Goal: Transaction & Acquisition: Purchase product/service

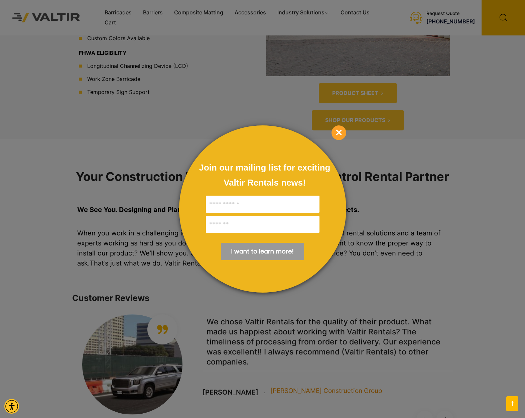
scroll to position [573, 0]
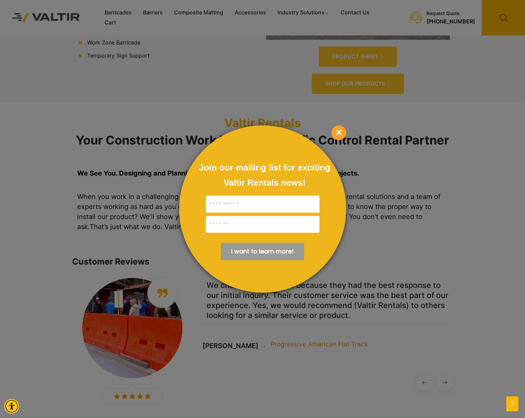
click at [339, 135] on span "×" at bounding box center [338, 132] width 15 height 15
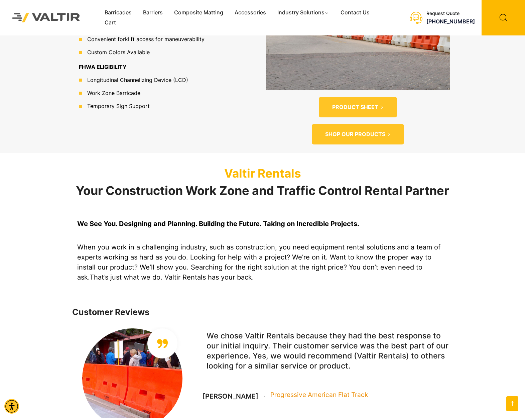
scroll to position [0, 0]
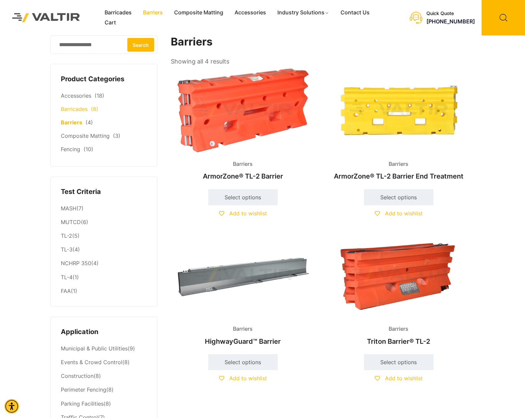
click at [72, 109] on link "Barricades" at bounding box center [74, 109] width 27 height 7
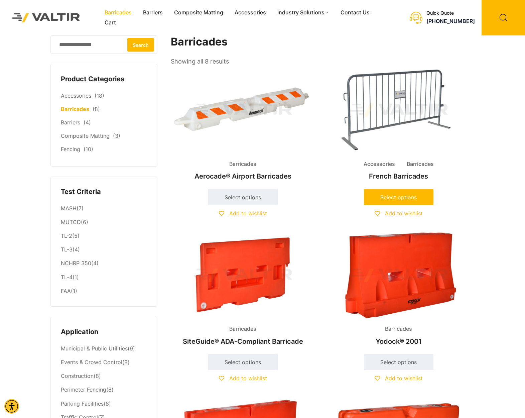
click at [402, 193] on link "Select options" at bounding box center [398, 197] width 69 height 16
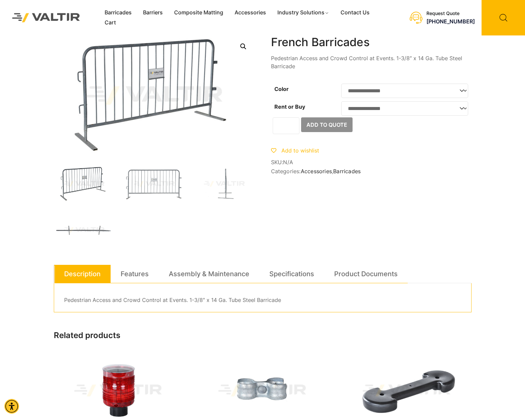
select select "*****"
select select "****"
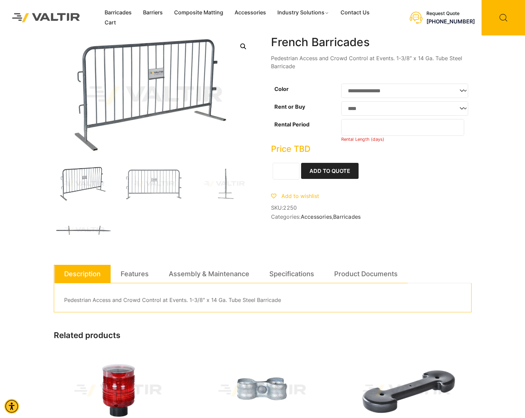
click at [293, 177] on input "*" at bounding box center [286, 171] width 27 height 17
click at [292, 172] on input "*" at bounding box center [286, 171] width 27 height 17
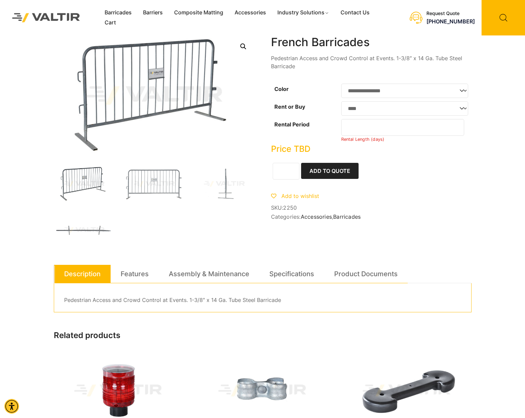
click at [292, 172] on input "*" at bounding box center [286, 171] width 27 height 17
type input "*"
click at [292, 172] on input "*" at bounding box center [286, 171] width 27 height 17
click at [304, 274] on link "Specifications" at bounding box center [291, 274] width 45 height 18
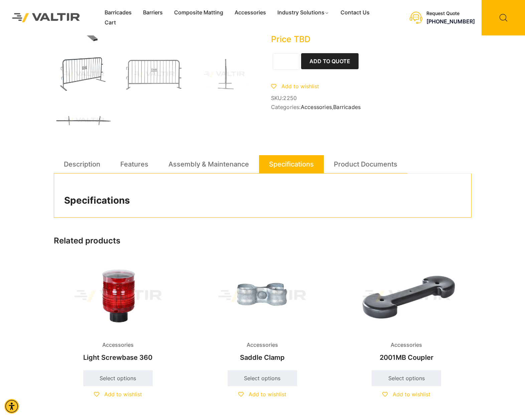
scroll to position [119, 0]
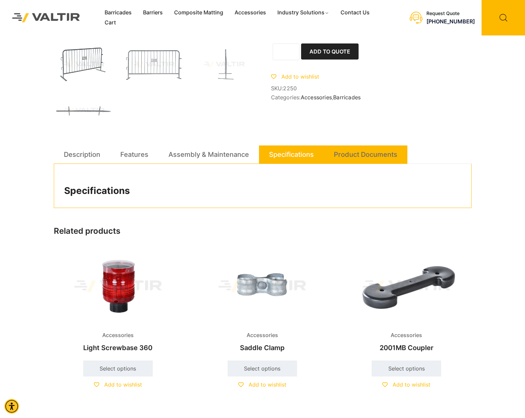
click at [348, 159] on link "Product Documents" at bounding box center [365, 154] width 63 height 18
click at [285, 155] on link "Specifications" at bounding box center [291, 154] width 45 height 18
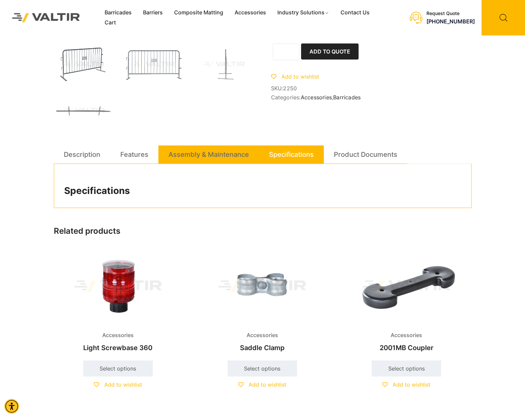
click at [231, 155] on link "Assembly & Maintenance" at bounding box center [208, 154] width 81 height 18
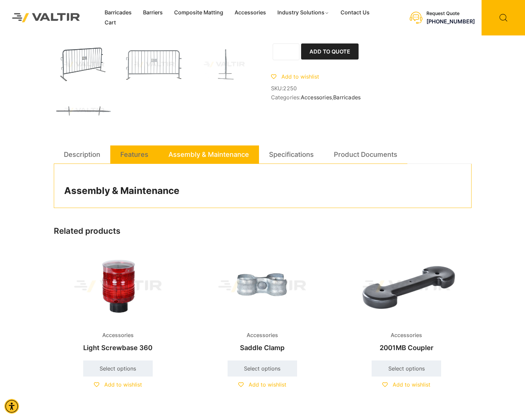
click at [135, 153] on link "Features" at bounding box center [134, 154] width 28 height 18
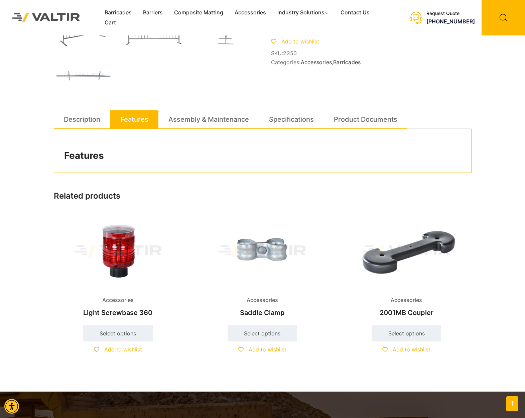
scroll to position [81, 0]
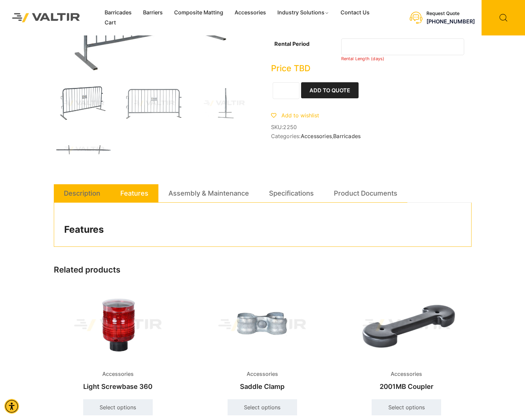
click at [88, 192] on link "Description" at bounding box center [82, 193] width 36 height 18
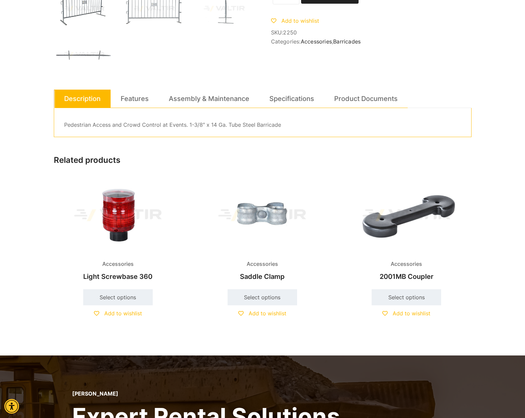
scroll to position [0, 0]
